Goal: Transaction & Acquisition: Book appointment/travel/reservation

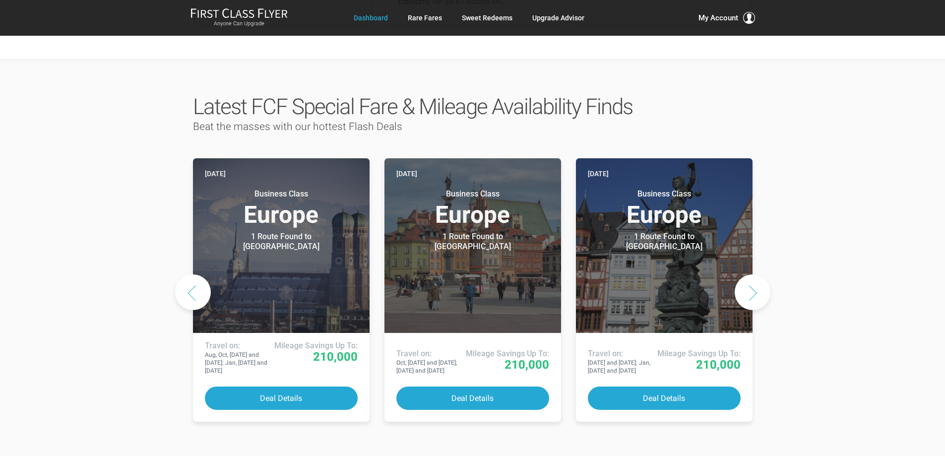
scroll to position [446, 0]
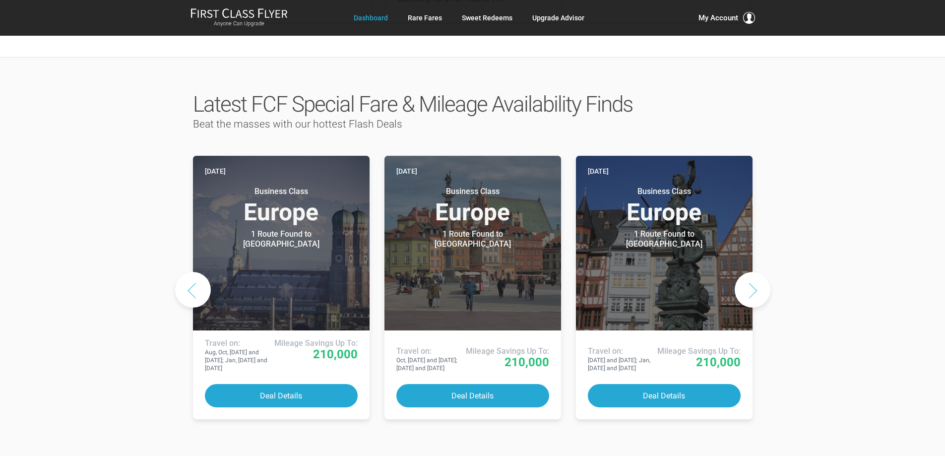
click at [757, 272] on button "Next slide" at bounding box center [752, 290] width 36 height 36
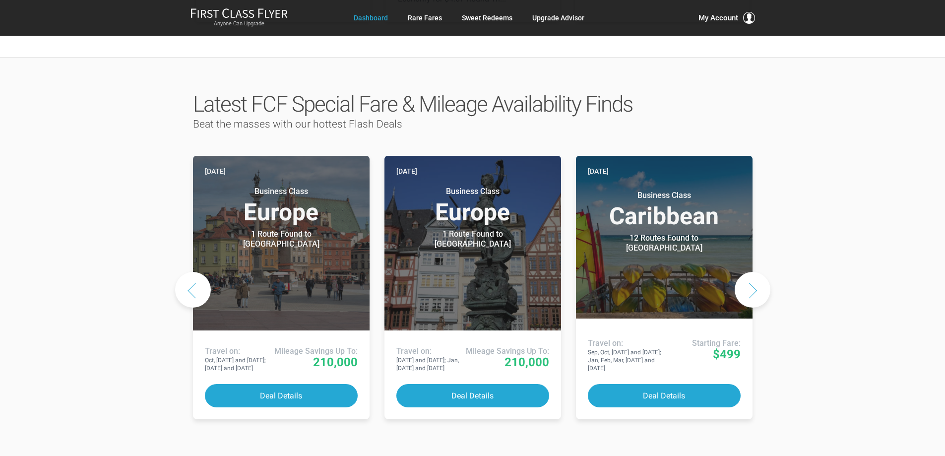
click at [757, 272] on button "Next slide" at bounding box center [752, 290] width 36 height 36
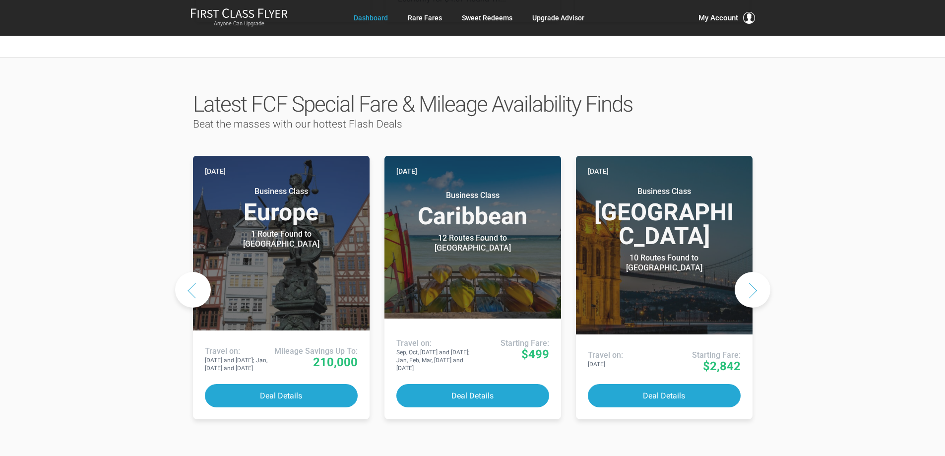
click at [757, 272] on button "Next slide" at bounding box center [752, 290] width 36 height 36
click at [755, 272] on button "Next slide" at bounding box center [752, 290] width 36 height 36
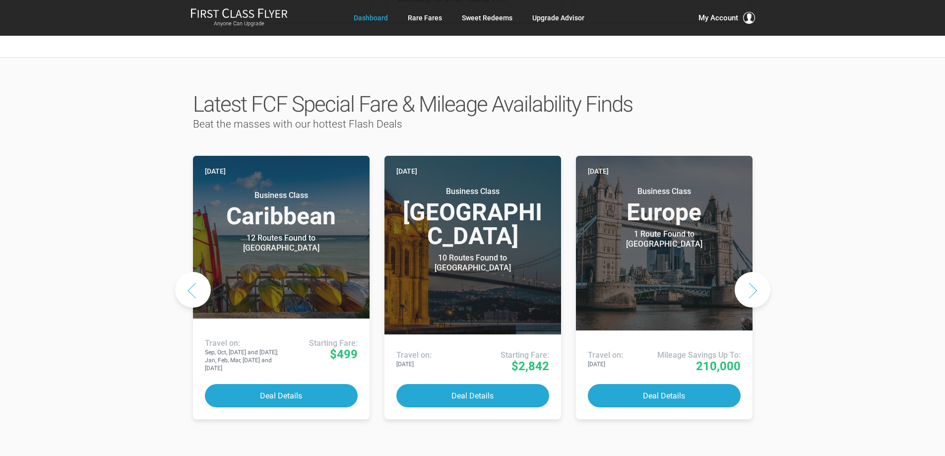
click at [755, 272] on button "Next slide" at bounding box center [752, 290] width 36 height 36
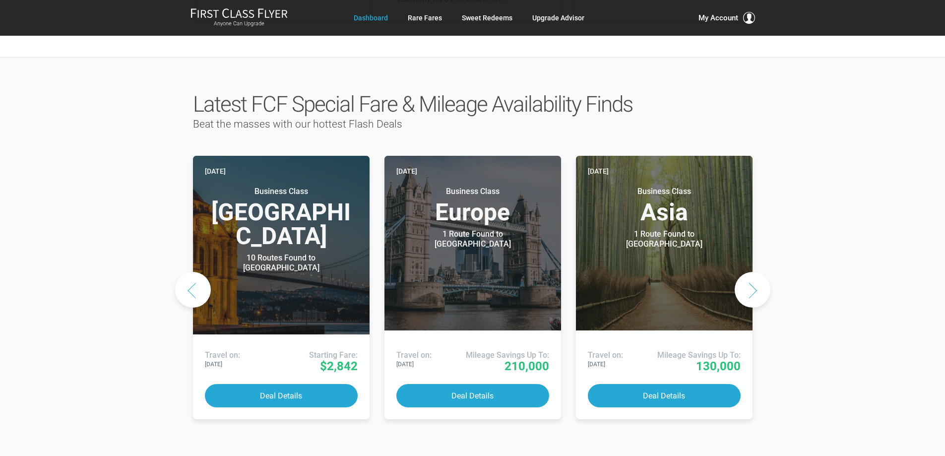
click at [755, 272] on button "Next slide" at bounding box center [752, 290] width 36 height 36
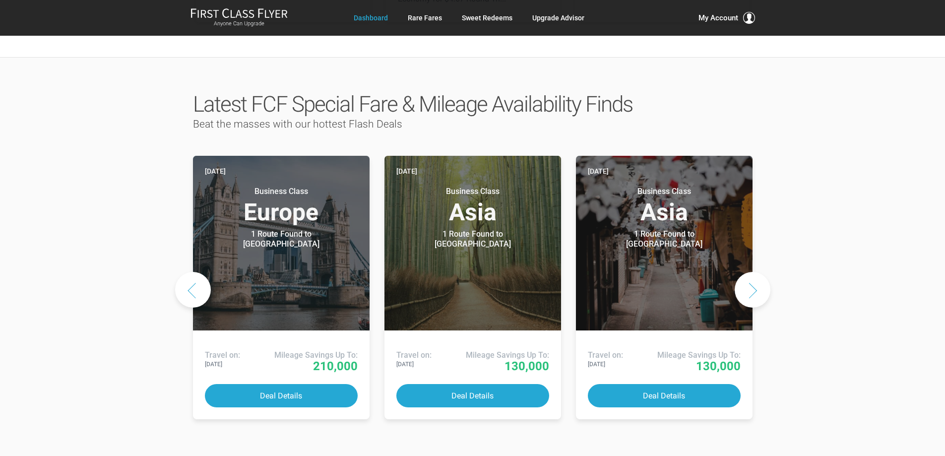
click at [755, 272] on button "Next slide" at bounding box center [752, 290] width 36 height 36
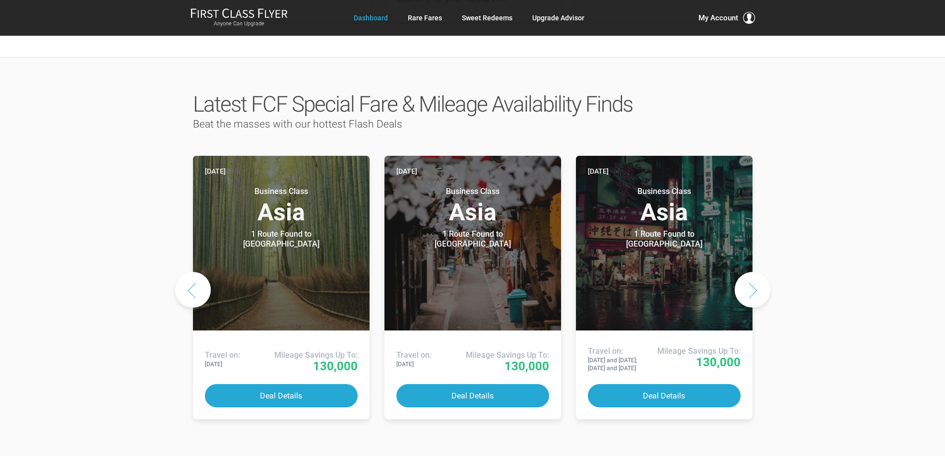
click at [755, 272] on button "Next slide" at bounding box center [752, 290] width 36 height 36
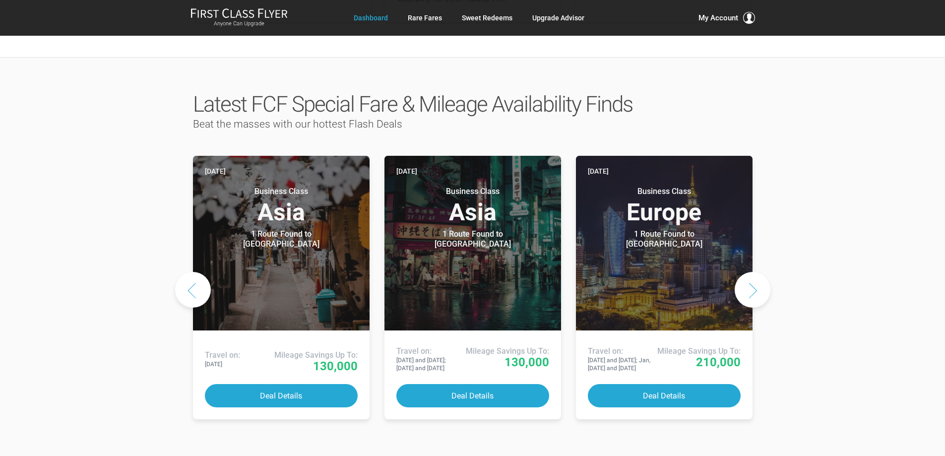
click at [755, 272] on button "Next slide" at bounding box center [752, 290] width 36 height 36
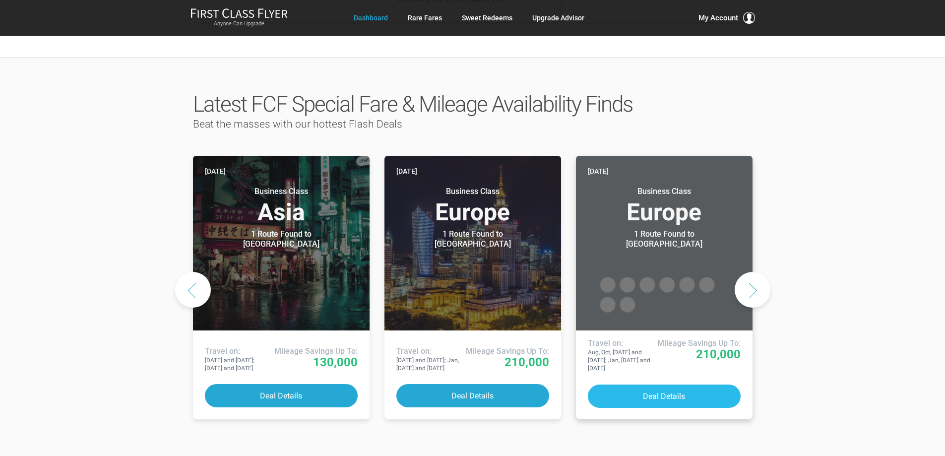
click at [667, 384] on button "Deal Details" at bounding box center [664, 395] width 153 height 23
click at [428, 19] on link "Rare Fares" at bounding box center [425, 18] width 34 height 18
click at [421, 15] on link "Rare Fares" at bounding box center [425, 18] width 34 height 18
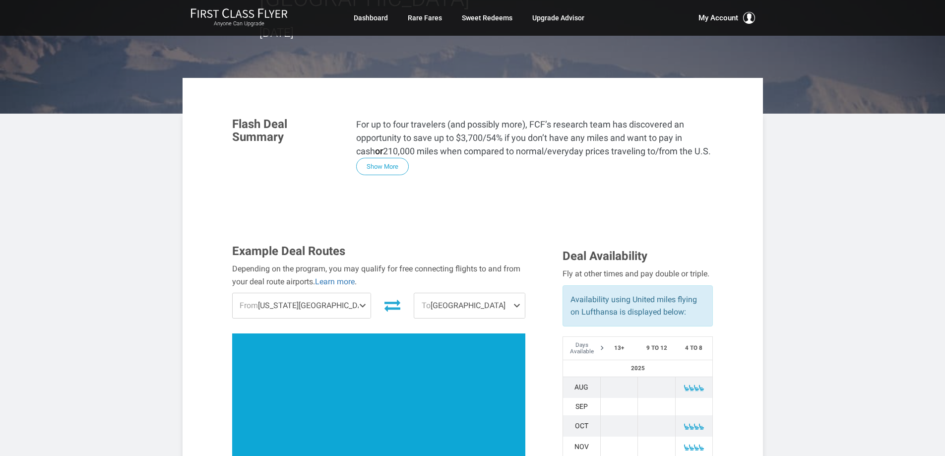
scroll to position [149, 0]
click at [358, 293] on span at bounding box center [364, 305] width 12 height 25
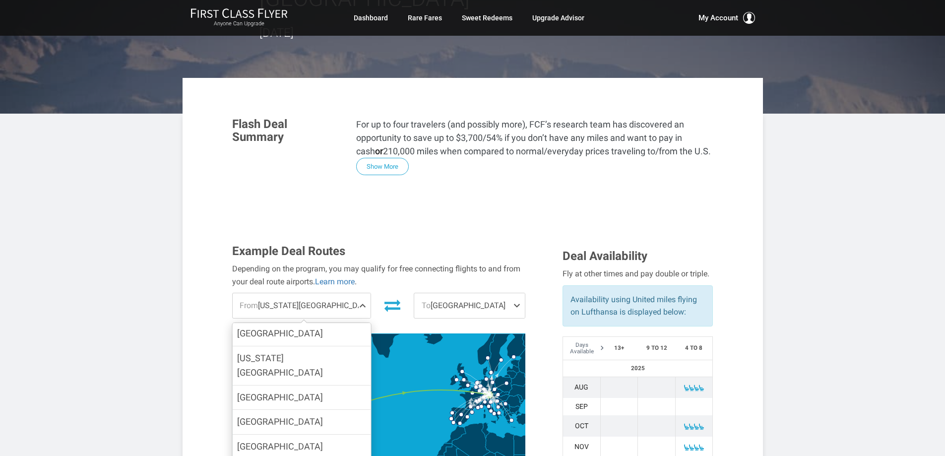
scroll to position [545, 0]
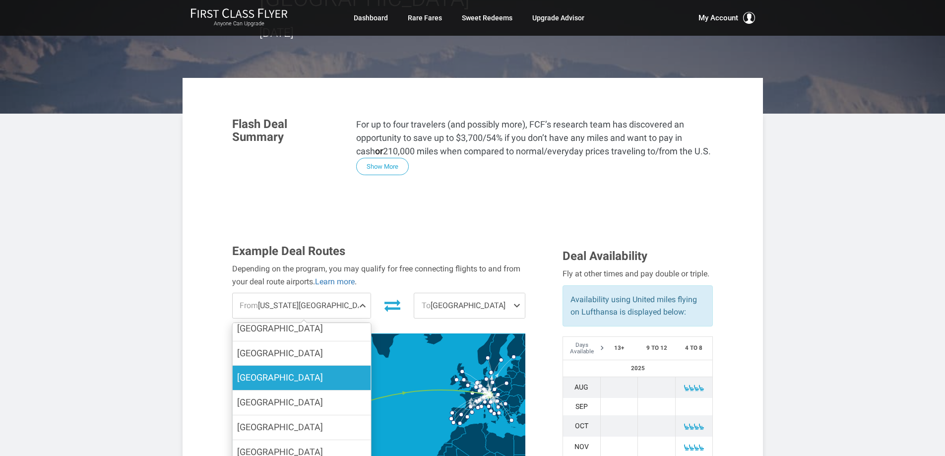
click at [272, 370] on span "[GEOGRAPHIC_DATA]" at bounding box center [280, 377] width 86 height 14
click at [0, 0] on input "[GEOGRAPHIC_DATA]" at bounding box center [0, 0] width 0 height 0
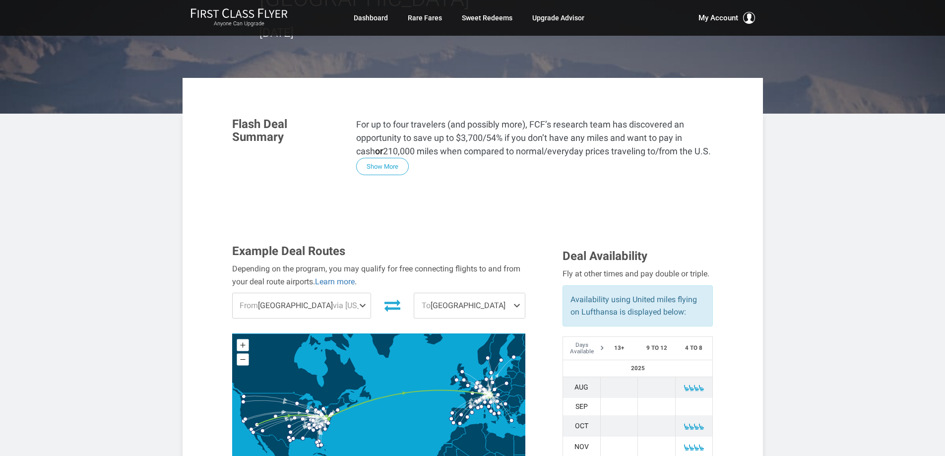
scroll to position [0, 0]
click at [515, 293] on span at bounding box center [519, 305] width 12 height 25
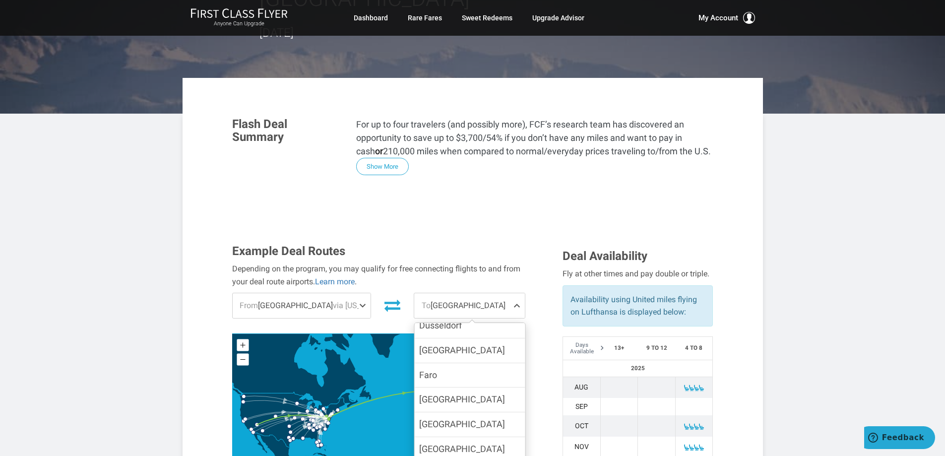
scroll to position [347, 0]
click at [439, 367] on span "[GEOGRAPHIC_DATA]" at bounding box center [462, 374] width 86 height 14
click at [0, 0] on input "[GEOGRAPHIC_DATA]" at bounding box center [0, 0] width 0 height 0
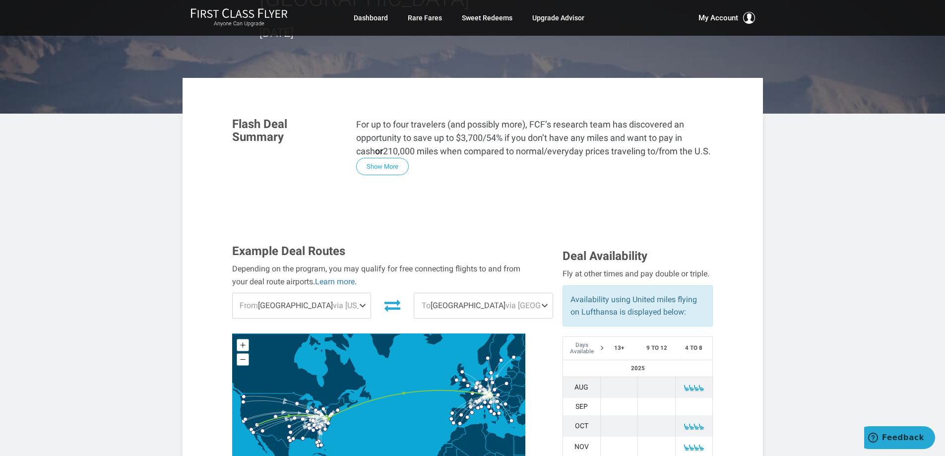
click at [540, 293] on span at bounding box center [546, 305] width 12 height 25
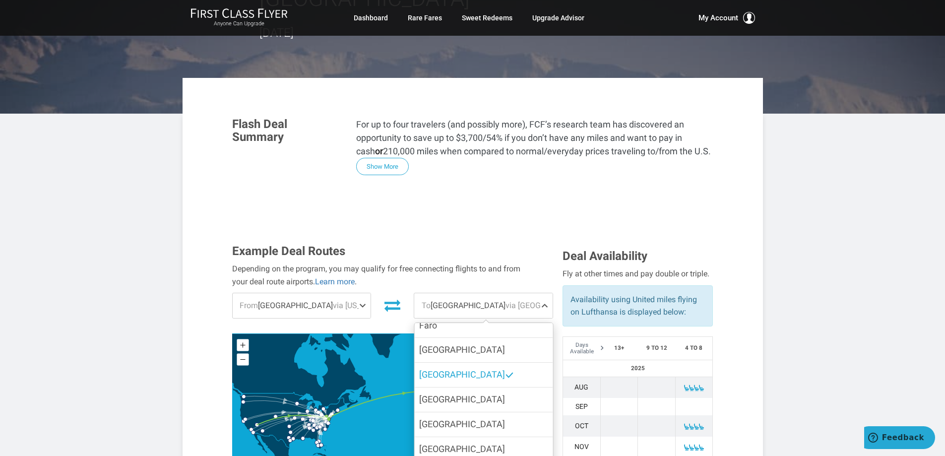
scroll to position [0, 0]
click at [432, 350] on span "[GEOGRAPHIC_DATA]" at bounding box center [462, 355] width 86 height 10
click at [0, 0] on input "[GEOGRAPHIC_DATA]" at bounding box center [0, 0] width 0 height 0
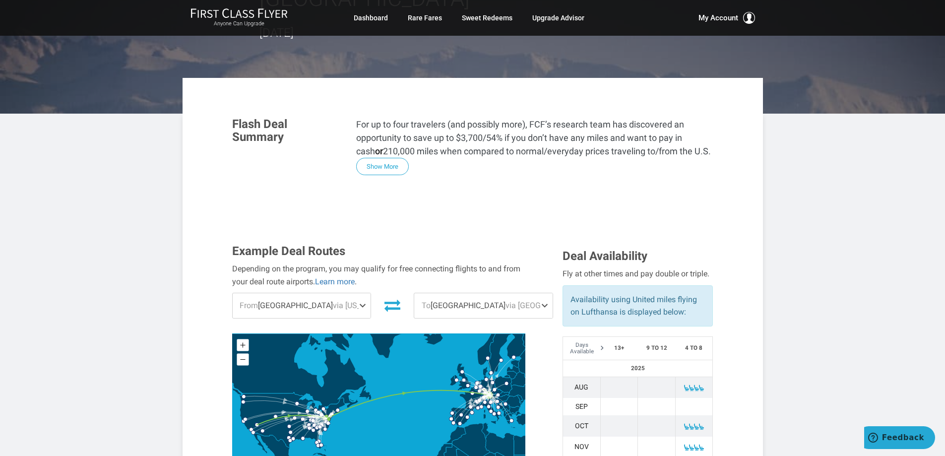
click at [540, 293] on span at bounding box center [546, 305] width 12 height 25
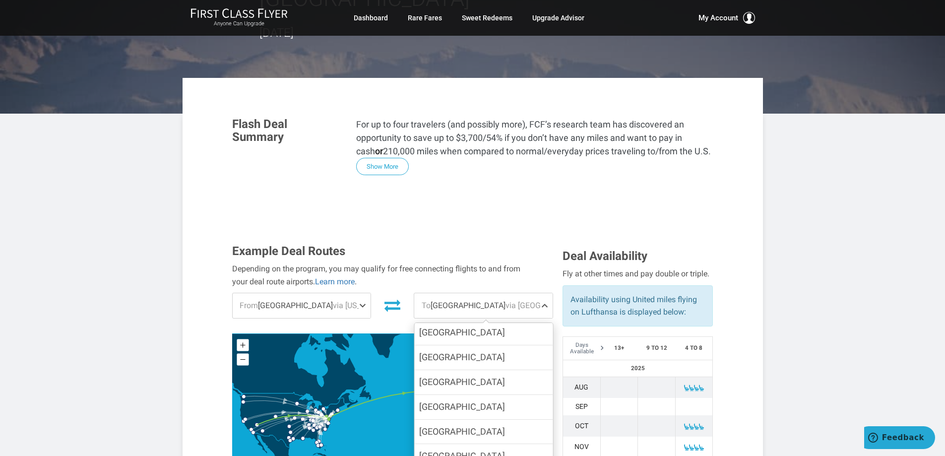
scroll to position [978, 0]
